Goal: Use online tool/utility: Utilize a website feature to perform a specific function

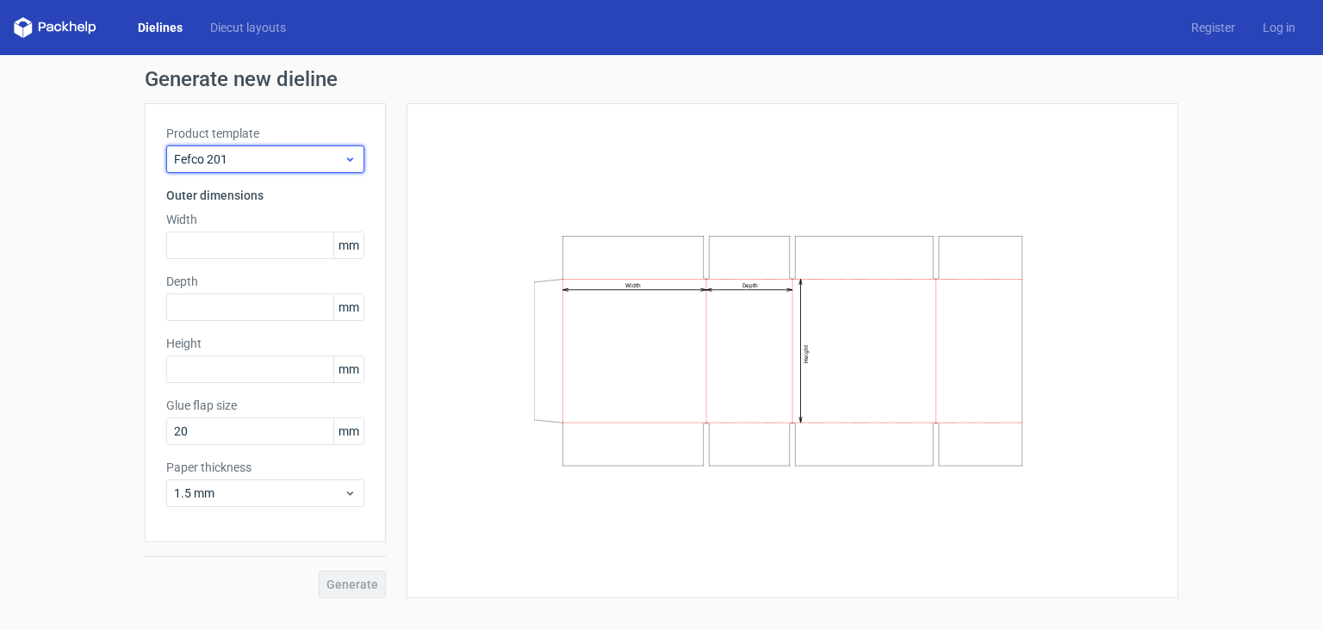
click at [309, 153] on span "Fefco 201" at bounding box center [259, 159] width 170 height 17
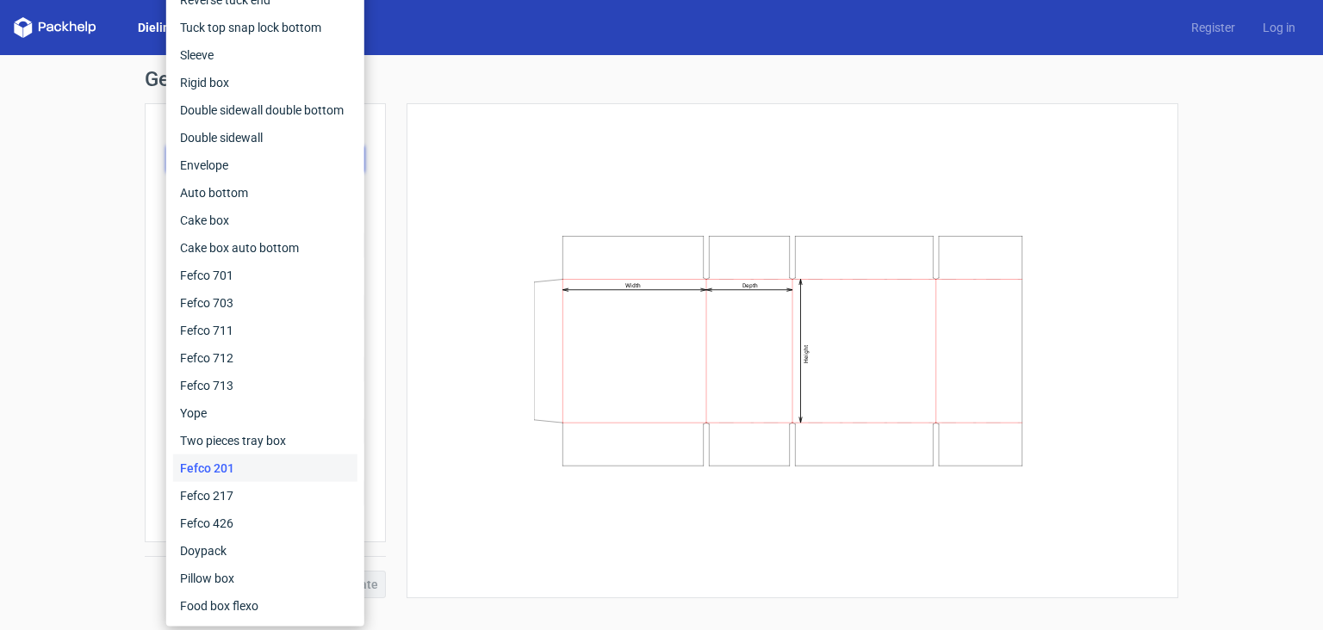
click at [524, 186] on div "Width Depth Height" at bounding box center [792, 351] width 728 height 452
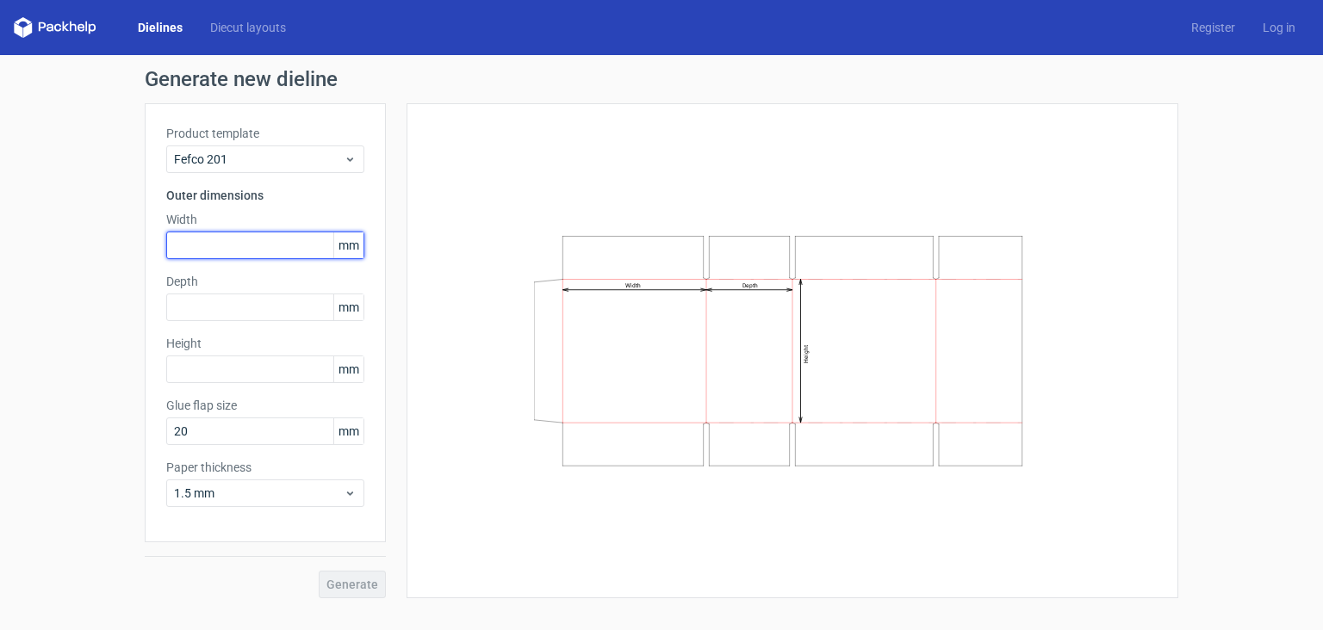
click at [291, 252] on input "text" at bounding box center [265, 246] width 198 height 28
click at [258, 250] on input "text" at bounding box center [265, 246] width 198 height 28
type input "450"
type input "160"
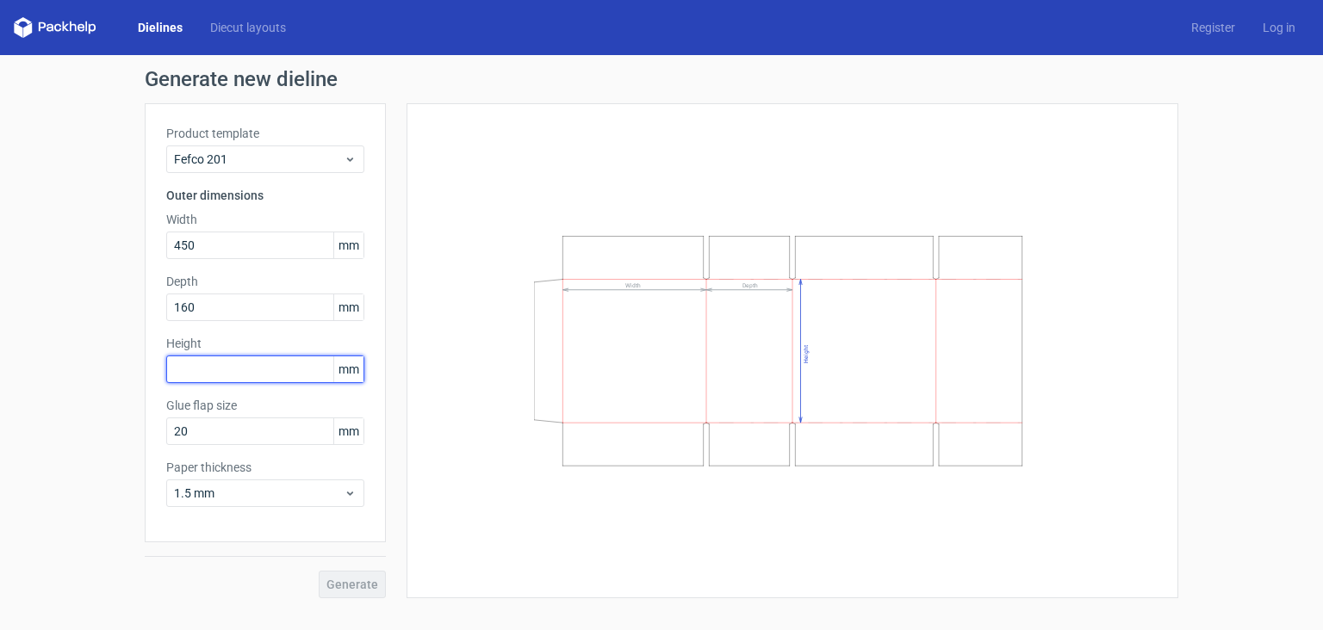
click at [267, 371] on input "text" at bounding box center [265, 370] width 198 height 28
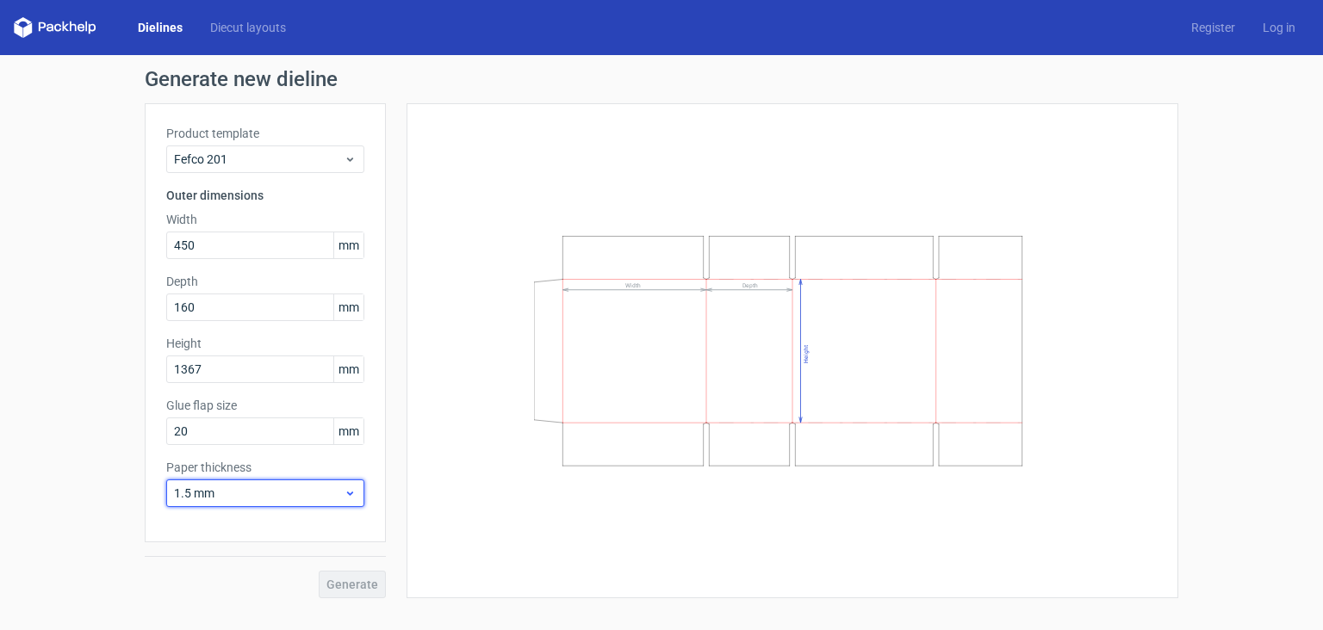
click at [327, 497] on span "1.5 mm" at bounding box center [259, 493] width 170 height 17
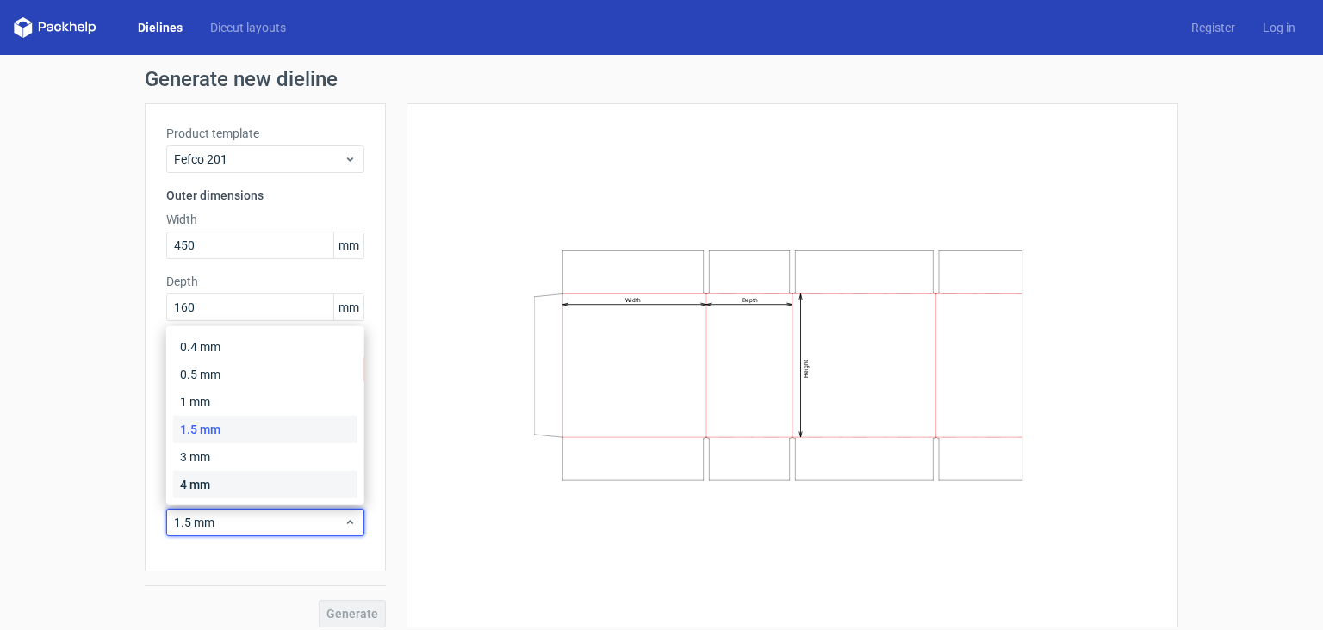
click at [246, 480] on div "4 mm" at bounding box center [265, 485] width 184 height 28
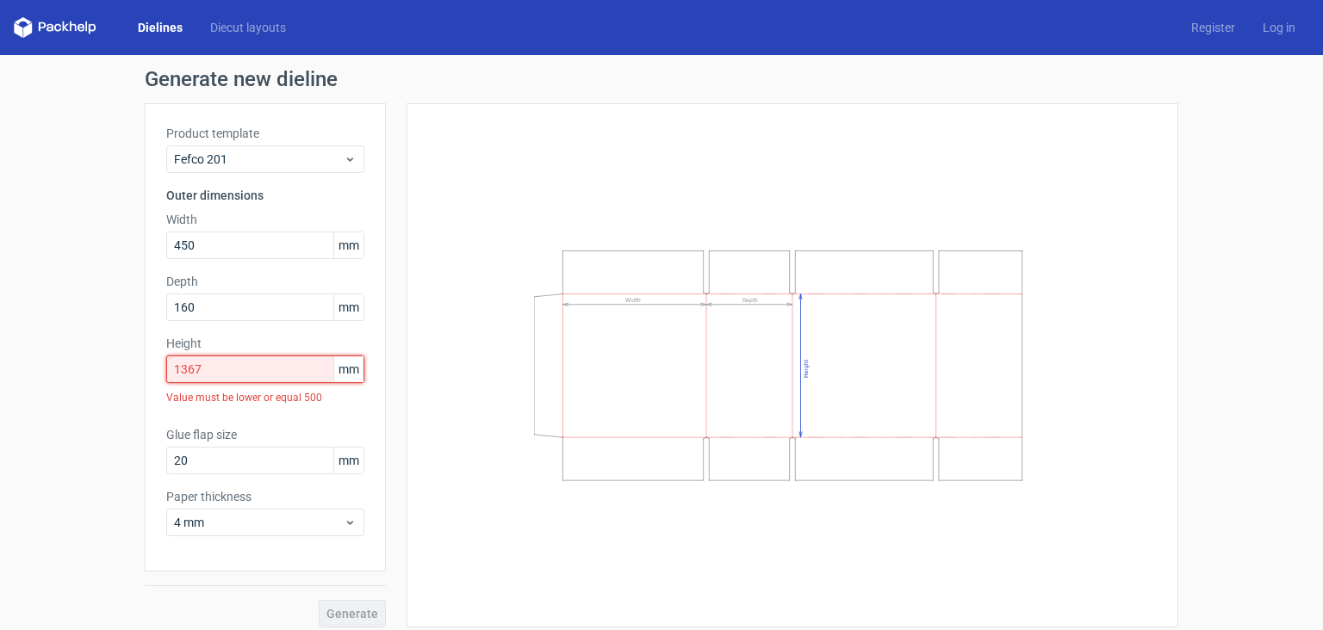
drag, startPoint x: 294, startPoint y: 370, endPoint x: 59, endPoint y: 383, distance: 235.4
click at [166, 383] on input "1367" at bounding box center [265, 370] width 198 height 28
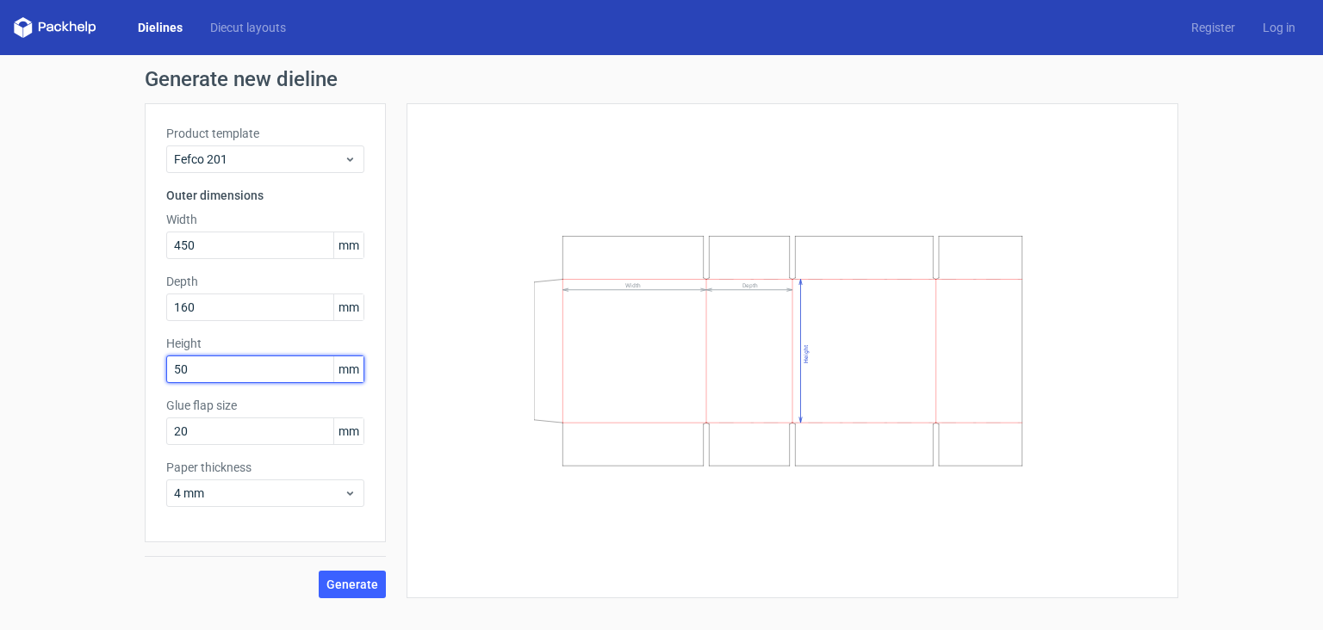
type input "500"
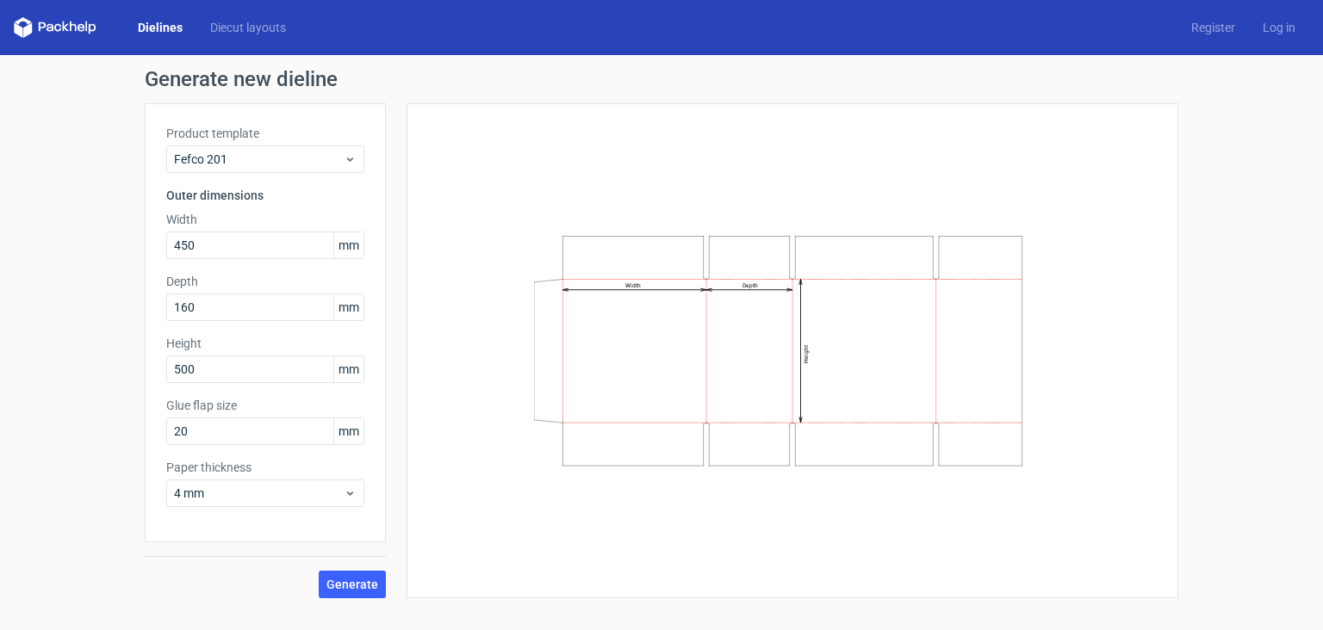
click at [72, 440] on div "Generate new dieline Product template Fefco 201 Outer dimensions Width 450 mm D…" at bounding box center [661, 333] width 1323 height 557
click at [358, 592] on button "Generate" at bounding box center [352, 585] width 67 height 28
